Goal: Transaction & Acquisition: Subscribe to service/newsletter

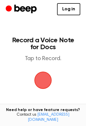
click at [46, 81] on span "button" at bounding box center [43, 80] width 26 height 26
click at [55, 81] on main "Record a Voice Note for Docs Tap to Record. Tired of copying and pasting? Use t…" at bounding box center [43, 92] width 86 height 185
click at [55, 81] on span "button" at bounding box center [43, 80] width 28 height 28
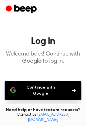
click at [55, 81] on button "Continue with Google" at bounding box center [43, 90] width 77 height 19
click at [26, 60] on p "Welcome back! Continue with Google to log in." at bounding box center [43, 58] width 77 height 14
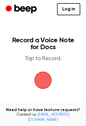
click at [50, 78] on span "button" at bounding box center [43, 80] width 22 height 22
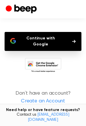
scroll to position [50, 0]
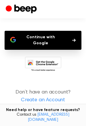
click at [55, 96] on link "Create an Account" at bounding box center [43, 100] width 75 height 8
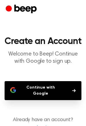
click at [53, 91] on button "Continue with Google" at bounding box center [43, 90] width 77 height 19
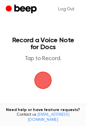
click at [37, 75] on span "button" at bounding box center [44, 81] width 18 height 18
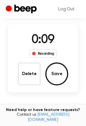
click at [49, 72] on button "Save" at bounding box center [56, 73] width 23 height 23
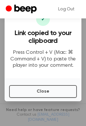
scroll to position [56, 0]
